Goal: Task Accomplishment & Management: Manage account settings

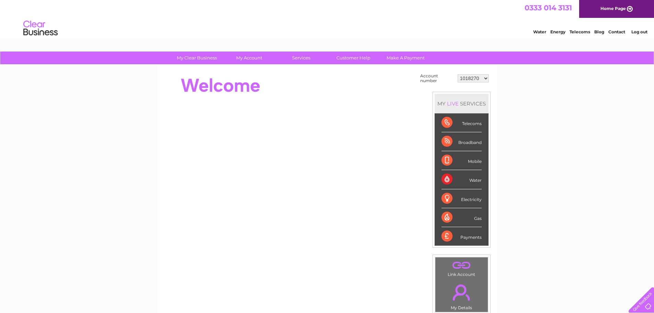
click at [486, 78] on select "1018270 1053739 30320017 30321394" at bounding box center [473, 78] width 31 height 8
select select "1053739"
click at [458, 74] on select "1018270 1053739 30320017 30321394" at bounding box center [473, 78] width 31 height 8
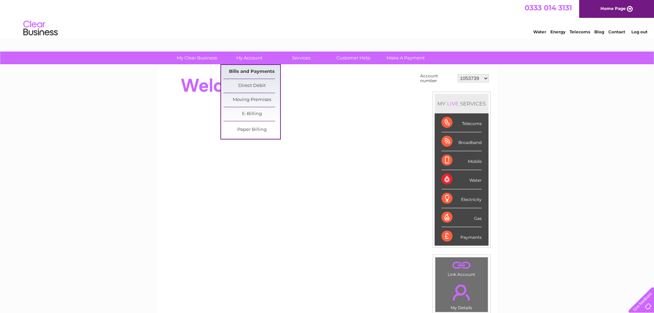
click at [239, 68] on link "Bills and Payments" at bounding box center [252, 72] width 57 height 14
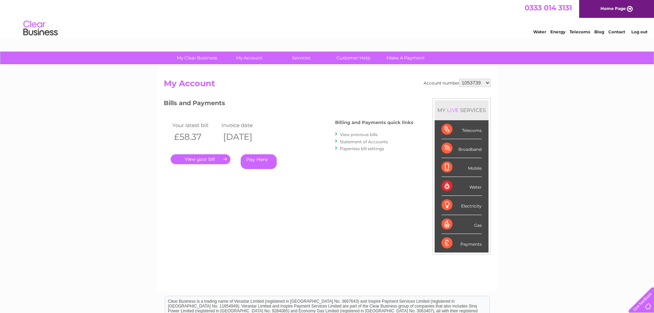
click at [353, 133] on link "View previous bills" at bounding box center [359, 134] width 38 height 5
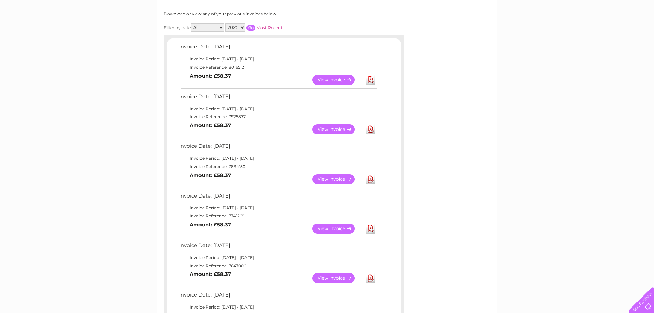
scroll to position [103, 0]
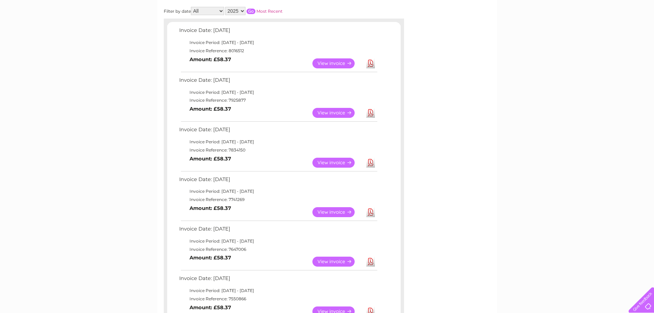
click at [336, 209] on link "View" at bounding box center [337, 212] width 50 height 10
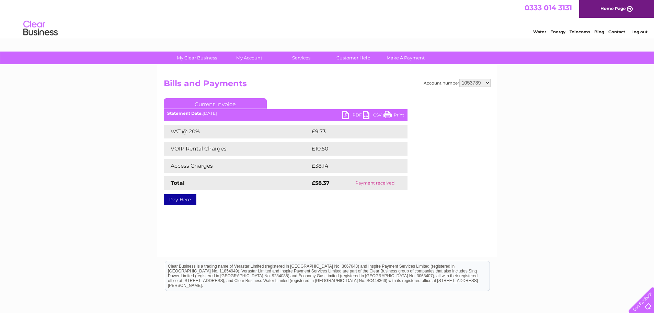
click at [356, 113] on link "PDF" at bounding box center [352, 116] width 21 height 10
